Goal: Task Accomplishment & Management: Manage account settings

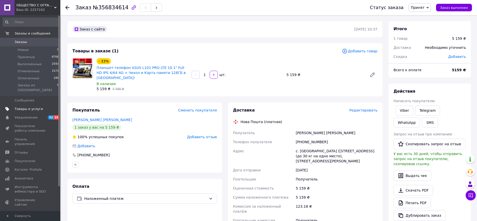
click at [25, 107] on link "Товары и услуги" at bounding box center [31, 109] width 62 height 9
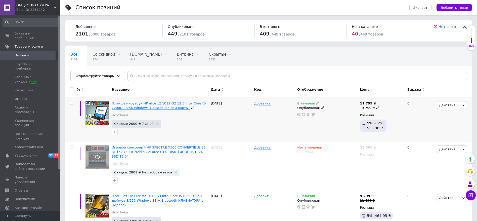
click at [161, 104] on span "Планшет-ноутбук HP elite x2 1012 G2 12.3 Intel Core i5-7200U 8/256 Windows 10 Н…" at bounding box center [159, 105] width 95 height 8
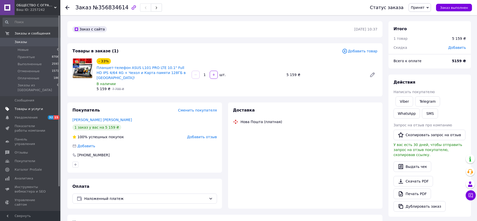
click at [26, 107] on span "Товары и услуги" at bounding box center [29, 109] width 28 height 5
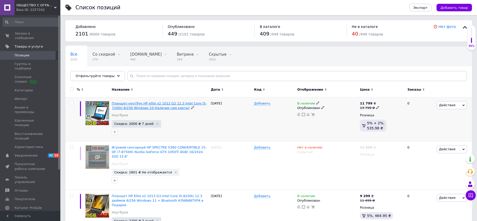
click at [127, 106] on span "Планшет-ноутбук HP elite x2 1012 G2 12.3 Intel Core i5-7200U 8/256 Windows 10 Н…" at bounding box center [159, 105] width 95 height 8
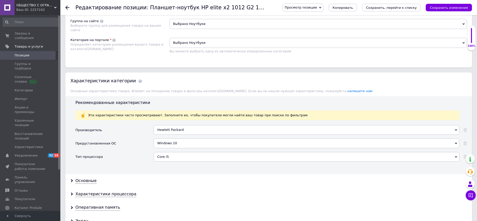
scroll to position [377, 0]
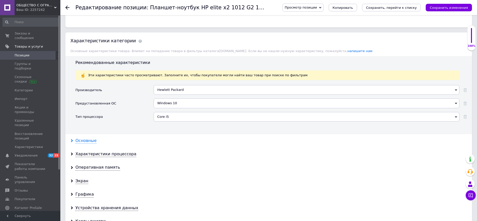
click at [83, 141] on div "Основные" at bounding box center [85, 141] width 21 height 6
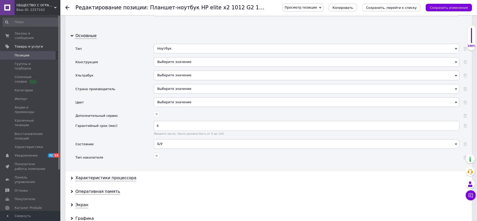
scroll to position [528, 0]
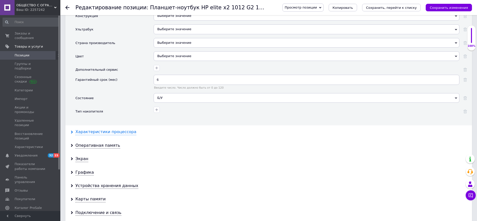
click at [92, 133] on div "Характеристики процессора" at bounding box center [105, 132] width 61 height 6
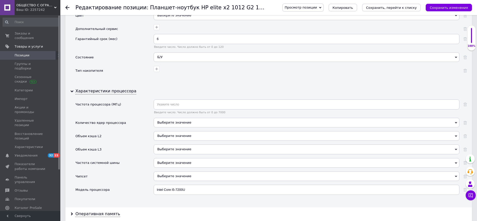
scroll to position [641, 0]
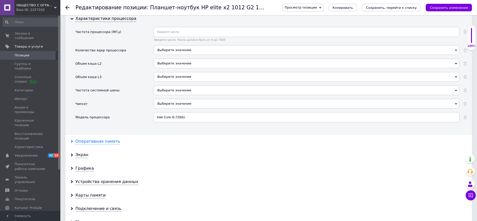
click at [101, 143] on div "Оперативная память" at bounding box center [97, 142] width 45 height 6
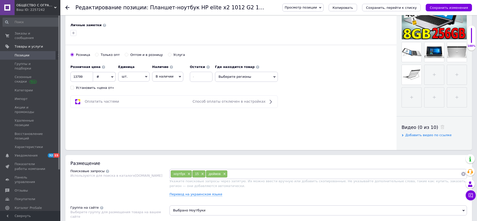
scroll to position [0, 0]
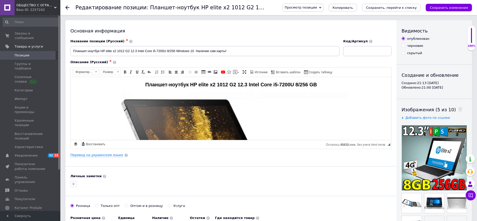
click at [108, 155] on link "Перевод на украинском языке" at bounding box center [96, 155] width 53 height 4
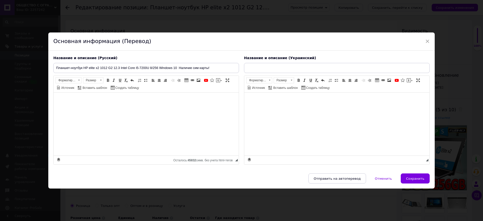
type input "Планшет-ноутбук HP elite x2 1012 G2 12.3 Intel Core i5-7200U 8/256 Windows 10 Н…"
drag, startPoint x: 425, startPoint y: 39, endPoint x: 266, endPoint y: 17, distance: 160.8
click at [425, 40] on span "×" at bounding box center [427, 41] width 5 height 9
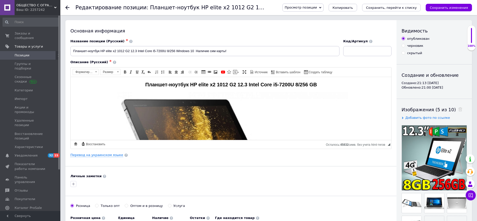
click at [19, 53] on span "Позиции" at bounding box center [22, 55] width 15 height 5
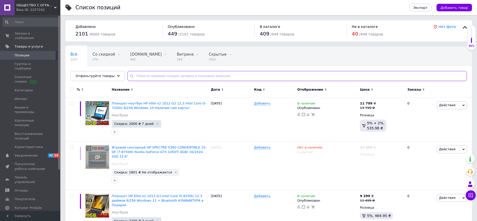
paste input "Планшет-телефон ASUS X Pad PRO 10 LTE IPS 4/64 4G + Чехол-клавиатура + Карта па…"
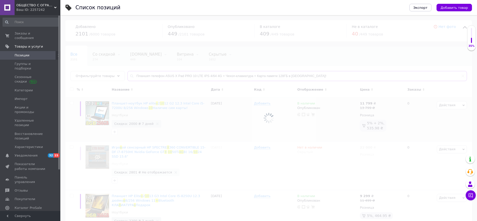
type input "Планшет-телефон ASUS X Pad PRO 10 LTE IPS 4/64 4G + Чехол-клавиатура + Карта па…"
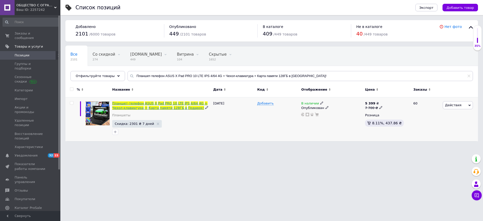
click at [188, 108] on span "Подарок!" at bounding box center [196, 108] width 16 height 4
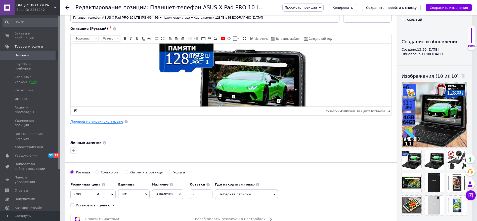
scroll to position [75, 0]
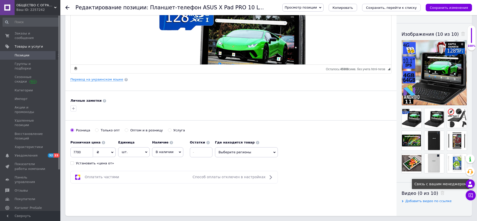
click at [473, 183] on div at bounding box center [470, 183] width 9 height 9
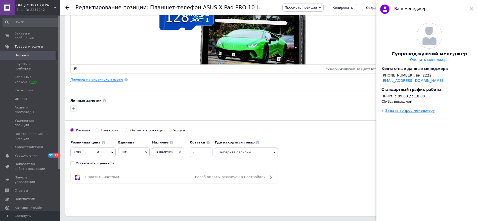
click at [401, 119] on div "Супроводжуючий менеджер Оценить менеджера Контактные данные менеджера [PHONE_NU…" at bounding box center [429, 120] width 106 height 204
click at [401, 112] on div "Задать вопрос менеджеру" at bounding box center [410, 110] width 50 height 4
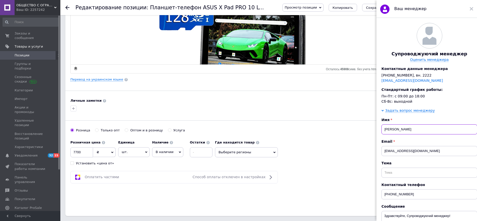
drag, startPoint x: 408, startPoint y: 134, endPoint x: 387, endPoint y: 137, distance: 21.6
click at [387, 134] on input "[PERSON_NAME]" at bounding box center [429, 129] width 96 height 10
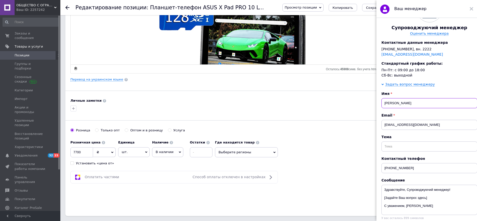
scroll to position [38, 0]
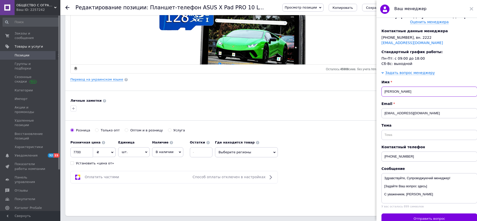
type input "[PERSON_NAME]"
drag, startPoint x: 412, startPoint y: 164, endPoint x: 393, endPoint y: 165, distance: 19.2
click at [393, 161] on input "[PHONE_NUMBER]" at bounding box center [429, 156] width 96 height 10
type input "[PHONE_NUMBER]"
click at [414, 140] on input "text" at bounding box center [429, 135] width 96 height 10
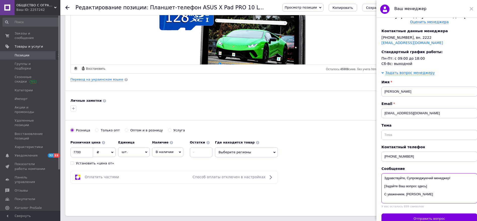
drag, startPoint x: 429, startPoint y: 205, endPoint x: 451, endPoint y: 182, distance: 31.8
click at [451, 182] on div "Сообщение Здравствуйте, Супроводжуючий менеджер! [Задайте Ваш вопрос здесь] С у…" at bounding box center [429, 187] width 96 height 42
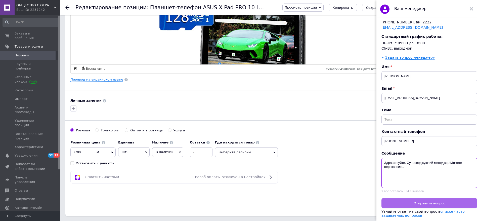
type textarea "Здравствуйте, Супроводжуючий менеджер!Можете перезвонить."
click at [422, 201] on span "Отправить вопрос" at bounding box center [429, 203] width 31 height 4
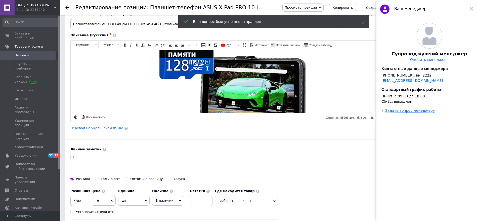
scroll to position [0, 0]
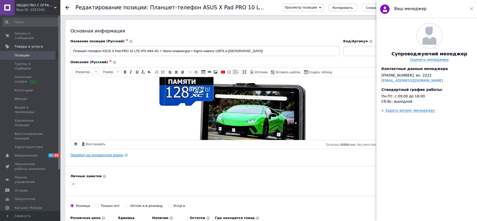
click at [97, 155] on link "Перевод на украинском языке" at bounding box center [96, 155] width 53 height 4
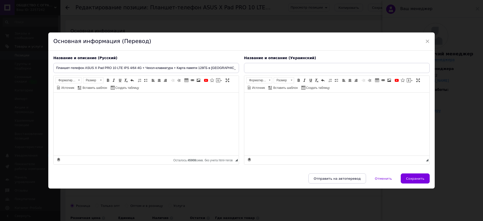
type input "Планшет-телефон ASUS X Pad PRO 10 LTE IPS 4/64 4G + Чохол-клавіатура та Карта п…"
drag, startPoint x: 427, startPoint y: 39, endPoint x: 46, endPoint y: 61, distance: 381.4
click at [427, 39] on span "×" at bounding box center [427, 41] width 5 height 9
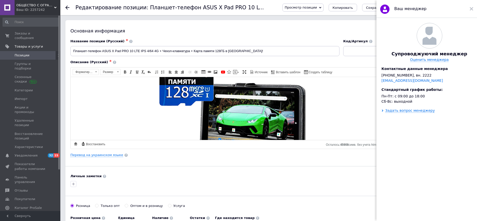
click at [469, 10] on div "Ваш менеджер" at bounding box center [426, 9] width 101 height 18
click at [471, 9] on use at bounding box center [472, 9] width 4 height 4
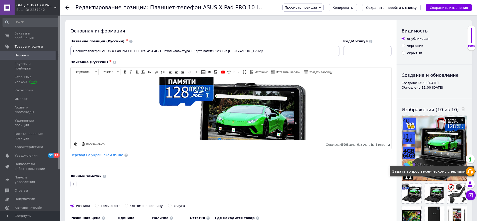
click at [467, 172] on use at bounding box center [470, 171] width 6 height 5
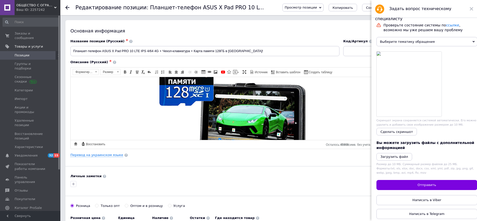
click at [462, 43] on span "Выберите тематику обращения" at bounding box center [426, 41] width 101 height 9
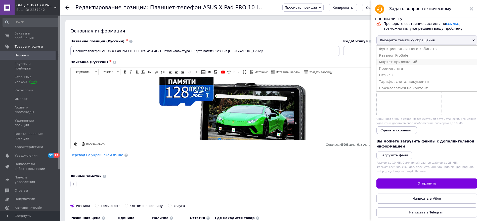
scroll to position [6, 0]
click at [361, 95] on div "Визуальный текстовый редактор, BC74D519-F963-4436-B70E-D6A3CABC3F77" at bounding box center [231, 138] width 311 height 153
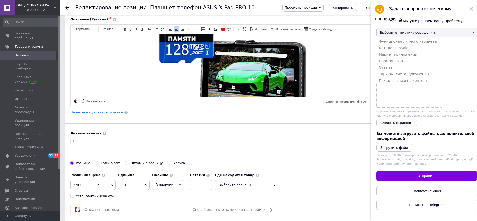
scroll to position [38, 0]
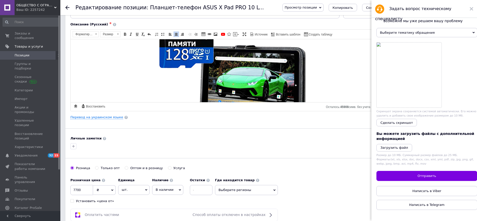
click at [21, 54] on link "Позиции" at bounding box center [31, 55] width 62 height 9
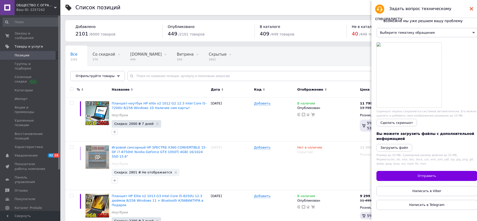
click at [472, 10] on use at bounding box center [472, 9] width 4 height 4
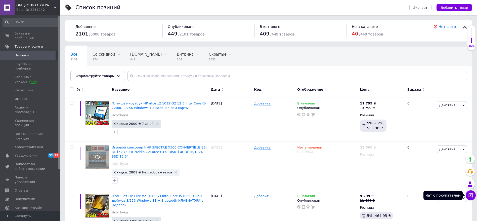
click at [470, 193] on icon at bounding box center [471, 195] width 4 height 4
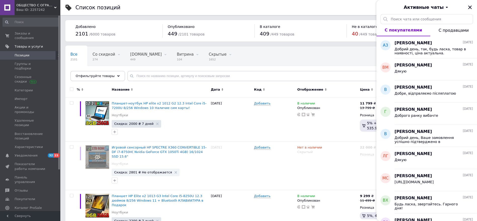
click at [264, 5] on div "Список позиций" at bounding box center [237, 7] width 324 height 15
click at [473, 9] on button "Закрыть" at bounding box center [470, 7] width 6 height 6
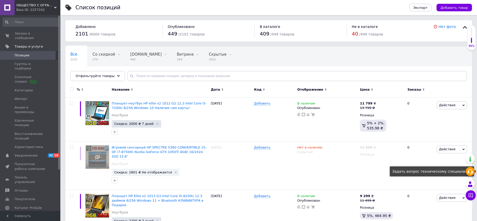
click at [469, 174] on icon at bounding box center [470, 171] width 6 height 6
click at [448, 173] on div "Задать вопрос техническому специалисту" at bounding box center [432, 171] width 84 height 10
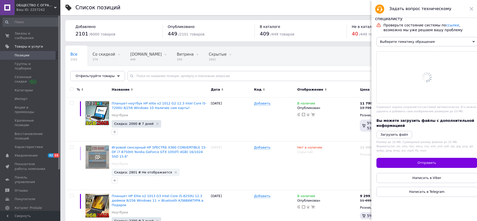
click at [443, 41] on span "Выберите тематику обращения" at bounding box center [426, 41] width 101 height 9
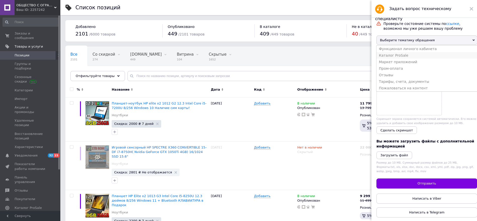
scroll to position [6, 0]
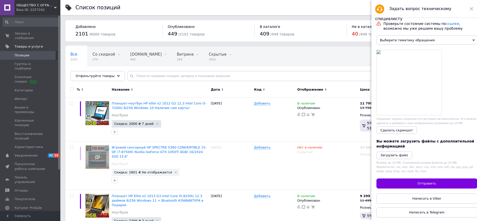
click at [338, 51] on div "Все 2101 Со скидкой 274 Удалить Редактировать [DOMAIN_NAME] 449 Удалить Редакти…" at bounding box center [268, 66] width 407 height 41
click at [471, 9] on use at bounding box center [472, 9] width 4 height 4
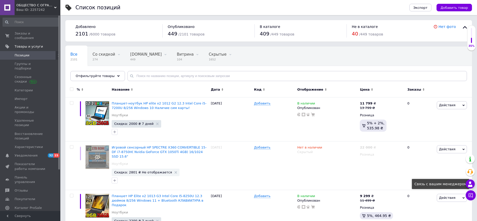
click at [470, 184] on icon at bounding box center [470, 184] width 6 height 6
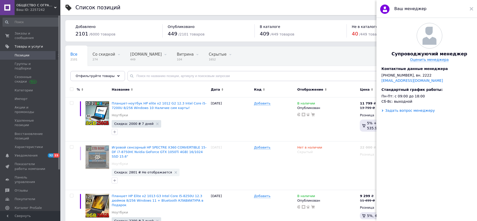
click at [416, 112] on div "Задать вопрос менеджеру" at bounding box center [410, 110] width 50 height 4
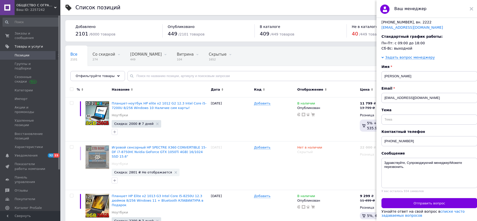
scroll to position [67, 0]
click at [429, 201] on span "Отправить вопрос" at bounding box center [429, 203] width 31 height 4
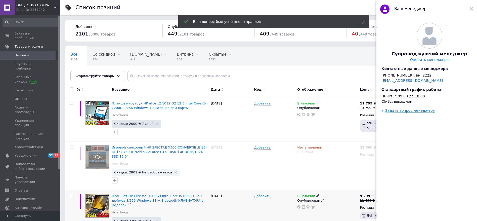
scroll to position [0, 0]
click at [471, 10] on icon at bounding box center [472, 9] width 4 height 4
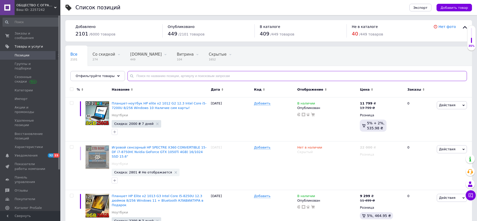
click at [149, 77] on input "text" at bounding box center [296, 76] width 339 height 10
paste input "ASUS X Pad PRO 10 LTE"
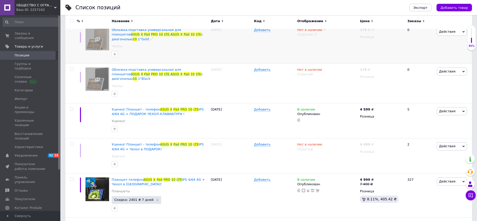
scroll to position [75, 0]
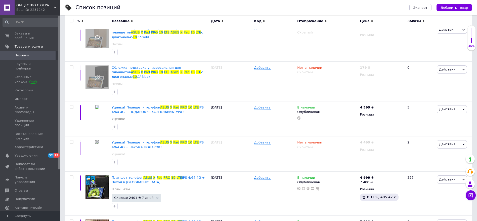
type input "ASUS X Pad PRO 10 LTE"
click at [153, 105] on span "Уценка! Планшет - телефон" at bounding box center [136, 107] width 49 height 4
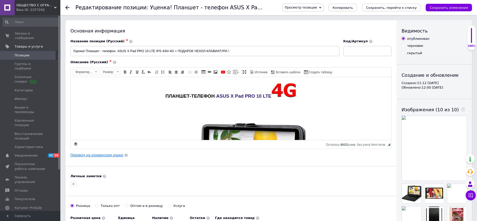
click at [104, 154] on link "Перевод на украинском языке" at bounding box center [96, 155] width 53 height 4
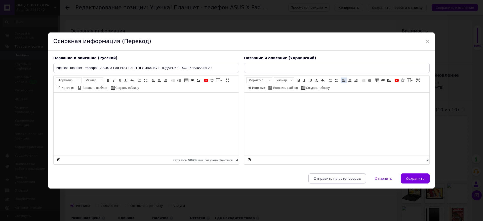
type input "Уцінка! Планшет - телефон ASUS X Pad PRO 10 LTE IPS 4/64 4G + ЧЕХОЛ-КЛАВІАТУРА!"
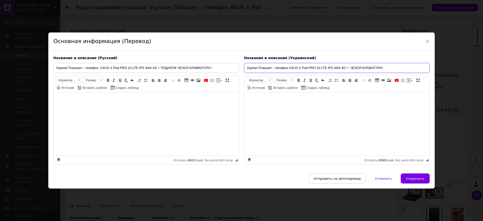
drag, startPoint x: 385, startPoint y: 68, endPoint x: 234, endPoint y: 70, distance: 150.9
click at [234, 70] on div "Название и описание (Русский) Уценка! Планшет - телефон ASUS X Pad PRO 10 LTE I…" at bounding box center [241, 110] width 381 height 114
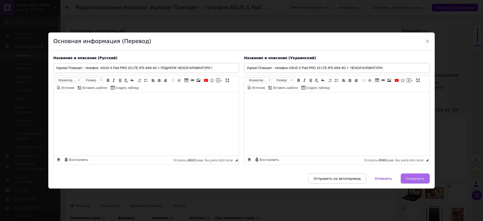
click at [416, 177] on span "Сохранить" at bounding box center [415, 179] width 18 height 4
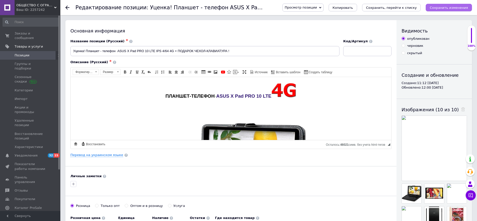
click at [444, 8] on icon "Сохранить изменения" at bounding box center [449, 8] width 38 height 4
click at [398, 9] on icon "Сохранить, перейти к списку" at bounding box center [391, 8] width 51 height 4
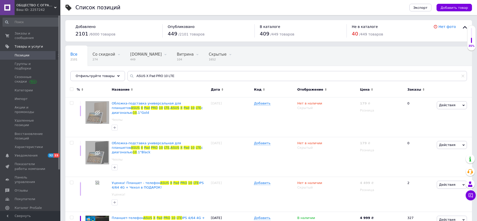
click at [36, 9] on div "Ваш ID: 2257242" at bounding box center [38, 10] width 44 height 5
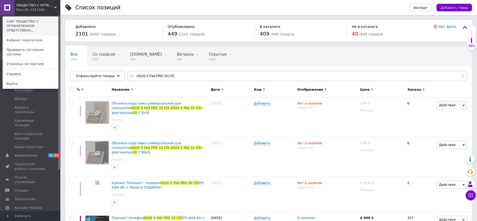
click at [27, 28] on link "Сайт ОБЩЕСТВО С ОГРАНИЧЕННОЙ ОТВЕТСТВЕНН..." at bounding box center [30, 26] width 55 height 19
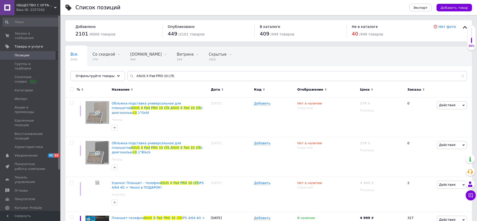
drag, startPoint x: 483, startPoint y: 1, endPoint x: 303, endPoint y: 53, distance: 186.8
click at [303, 53] on div "Все 2101 Со скидкой 274 Удалить Редактировать [DOMAIN_NAME] 449 Удалить Редакти…" at bounding box center [268, 66] width 407 height 41
